Goal: Check status: Check status

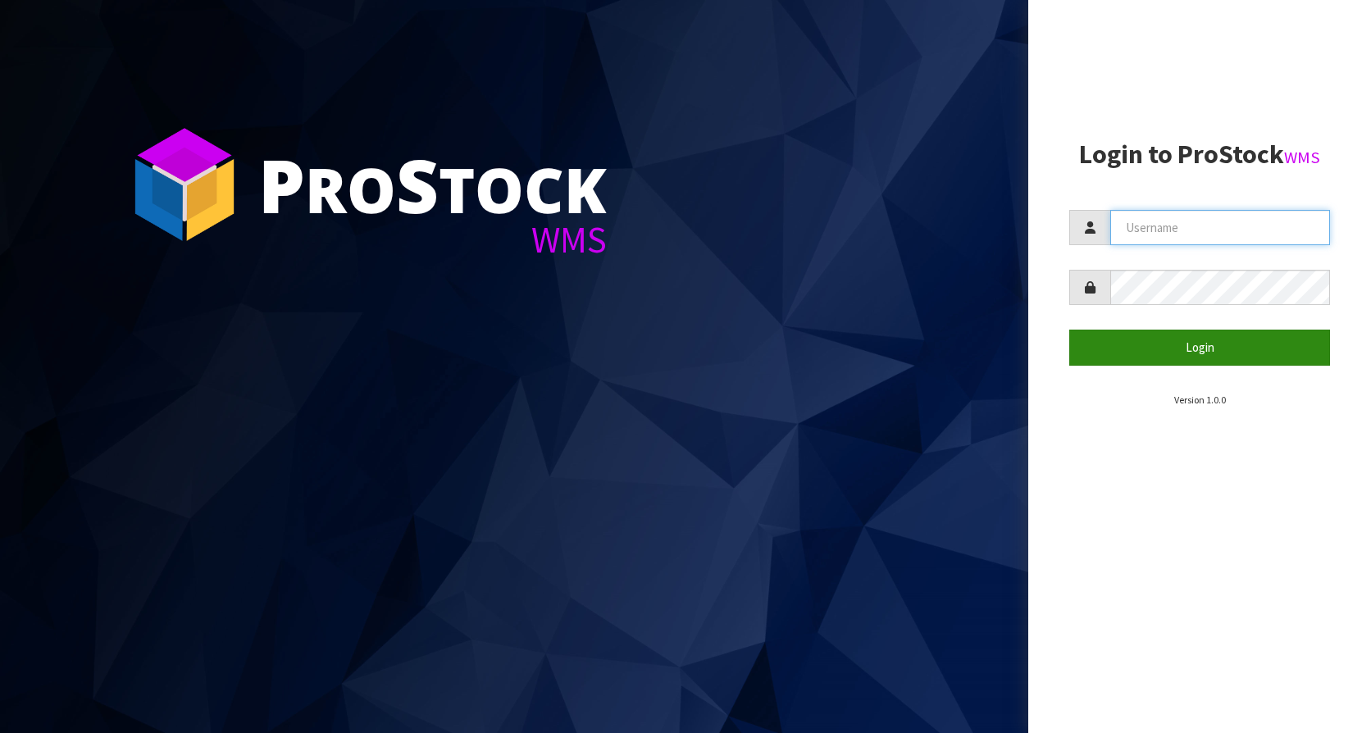
type input "KitchenAid"
click at [1215, 362] on button "Login" at bounding box center [1199, 347] width 261 height 35
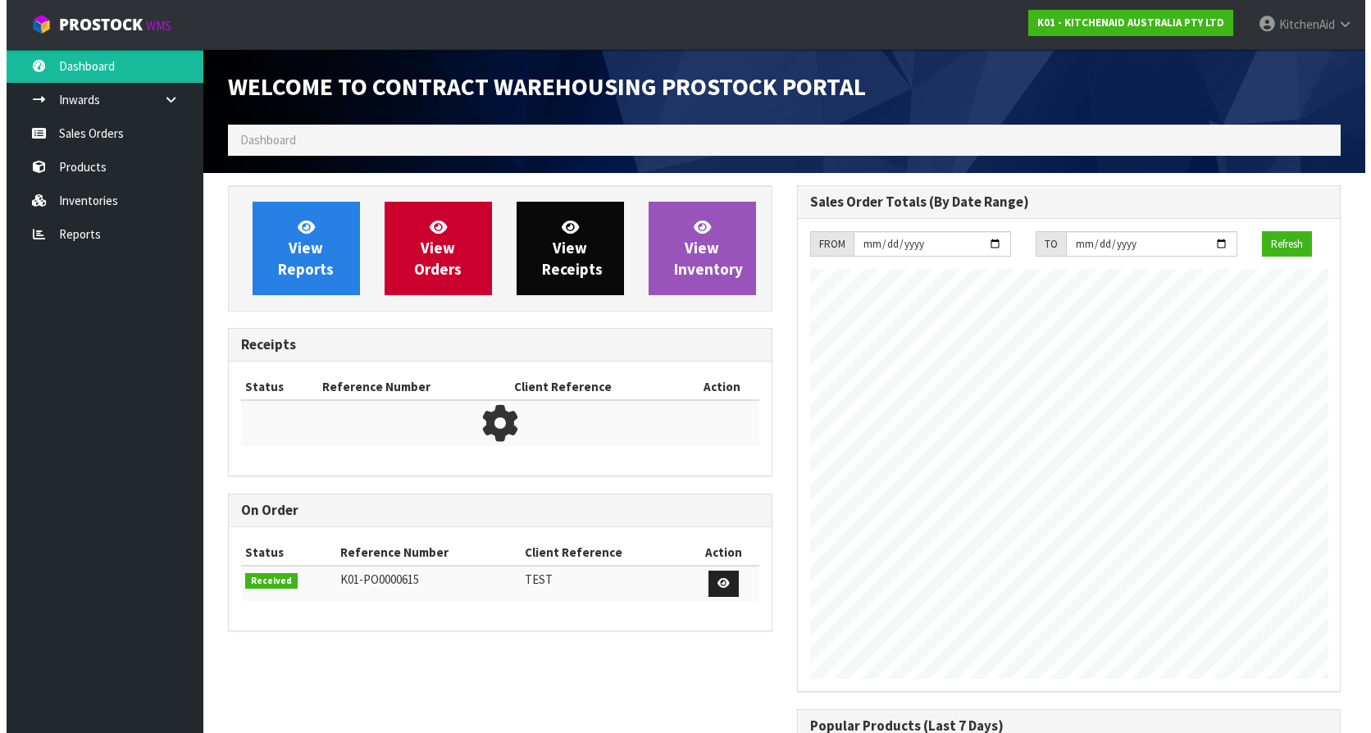
scroll to position [909, 568]
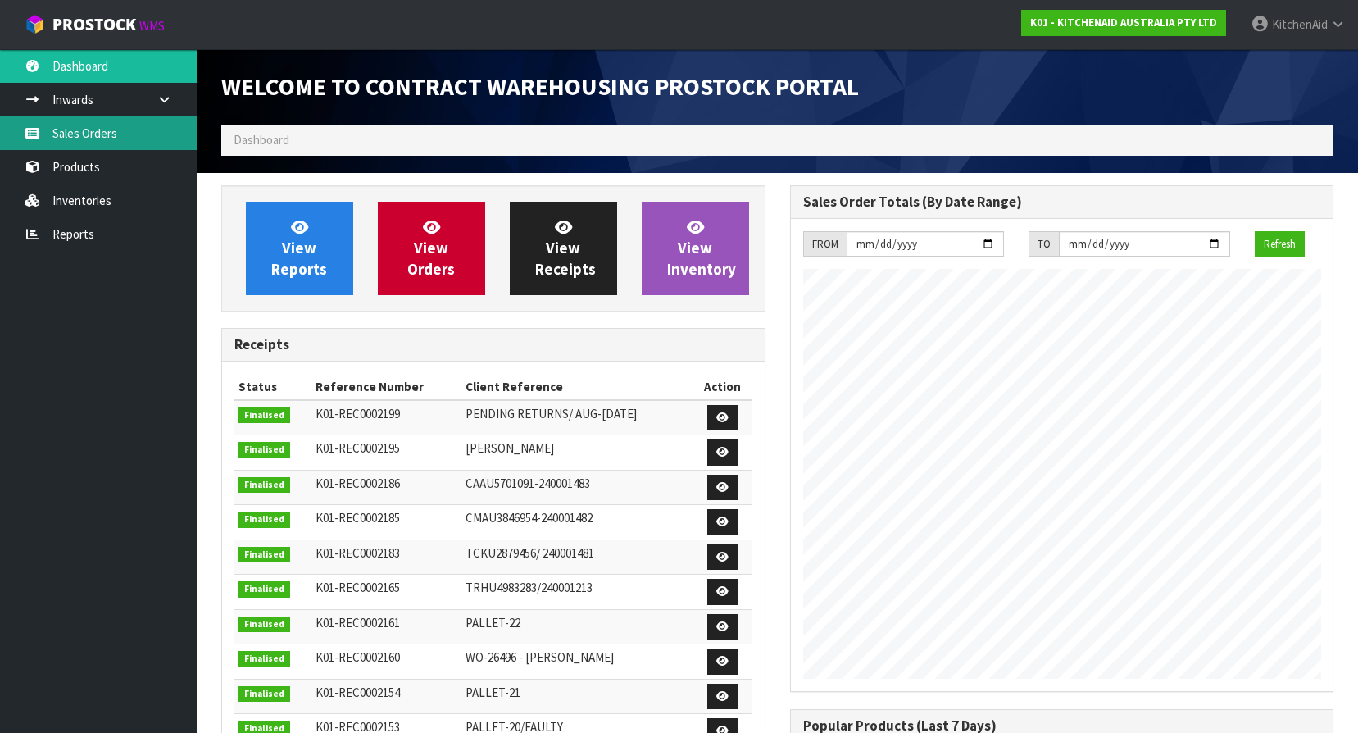
click at [80, 128] on link "Sales Orders" at bounding box center [98, 133] width 197 height 34
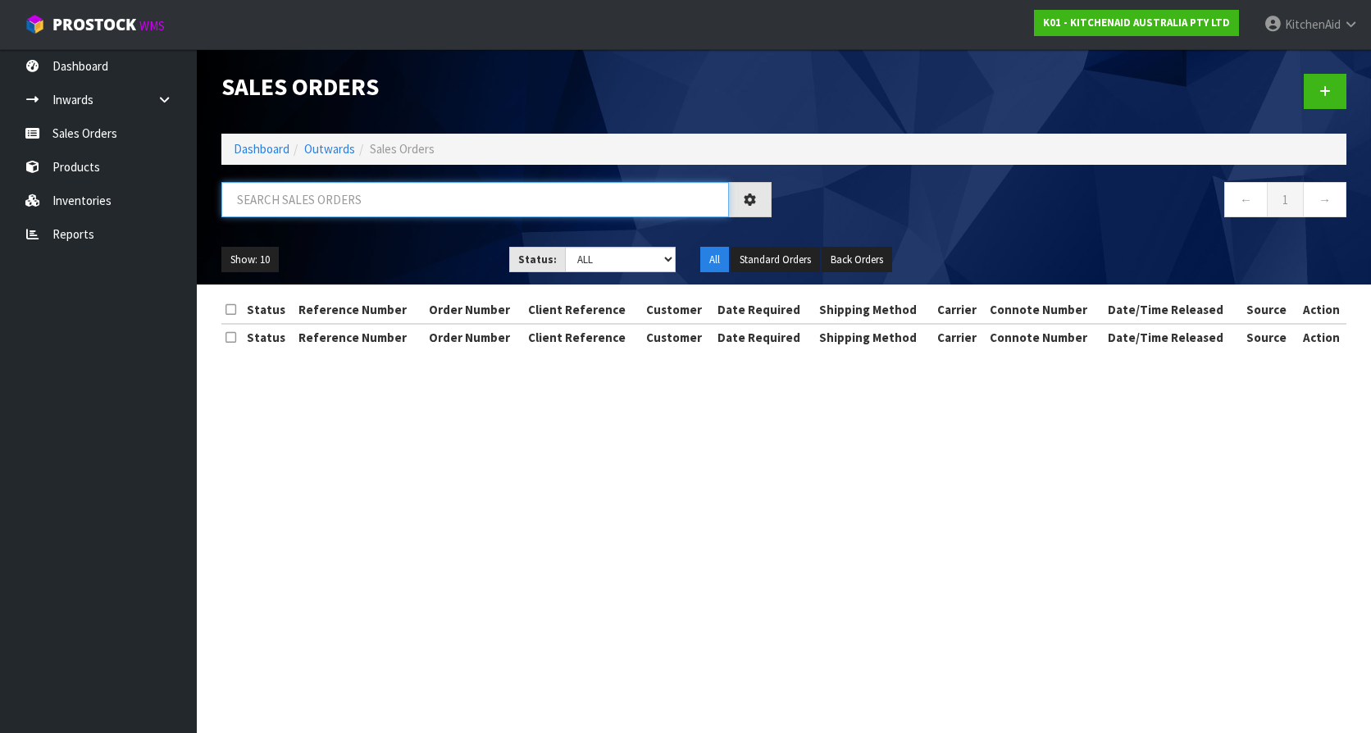
click at [383, 209] on input "text" at bounding box center [474, 199] width 507 height 35
click at [389, 201] on input "text" at bounding box center [474, 199] width 507 height 35
paste input "0082037266"
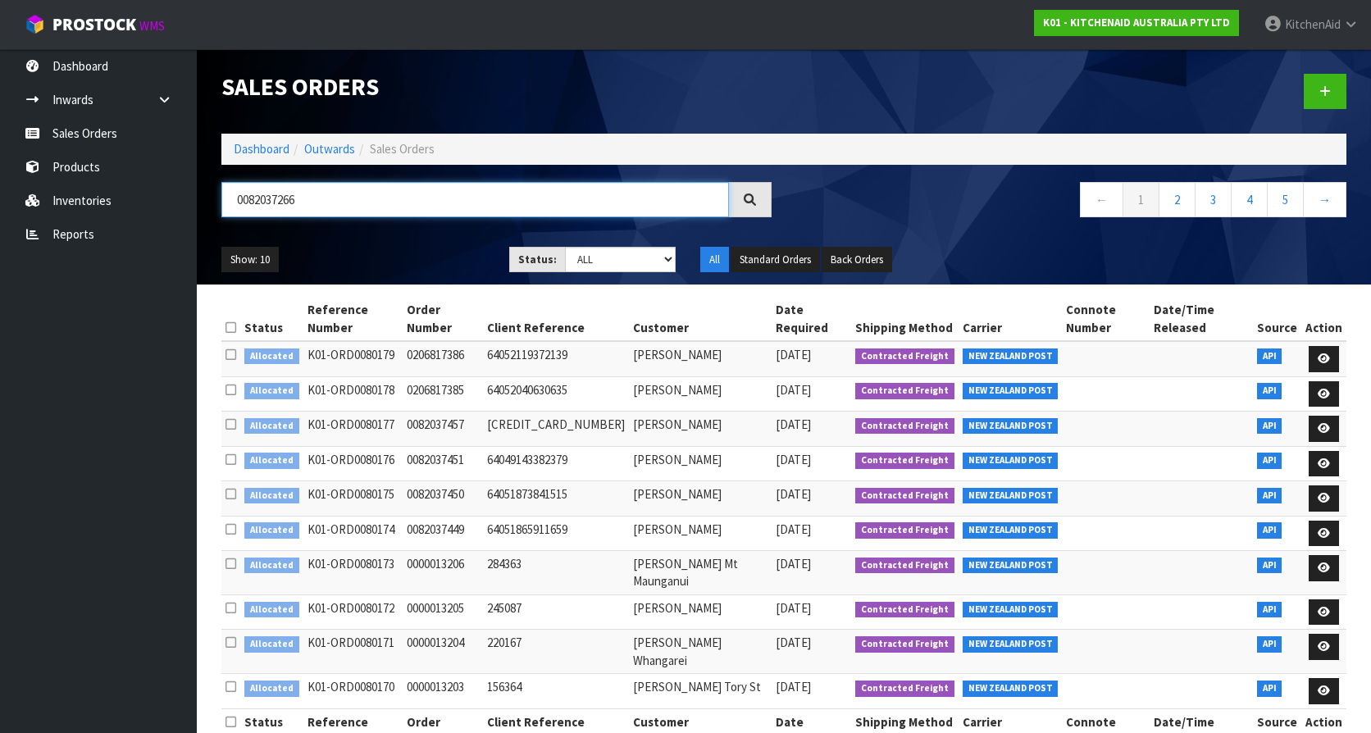
click at [460, 205] on input "0082037266" at bounding box center [474, 199] width 507 height 35
type input "0082037266"
click at [743, 197] on div at bounding box center [750, 199] width 43 height 35
click at [580, 199] on input "0082037266" at bounding box center [474, 199] width 507 height 35
